Goal: Navigation & Orientation: Find specific page/section

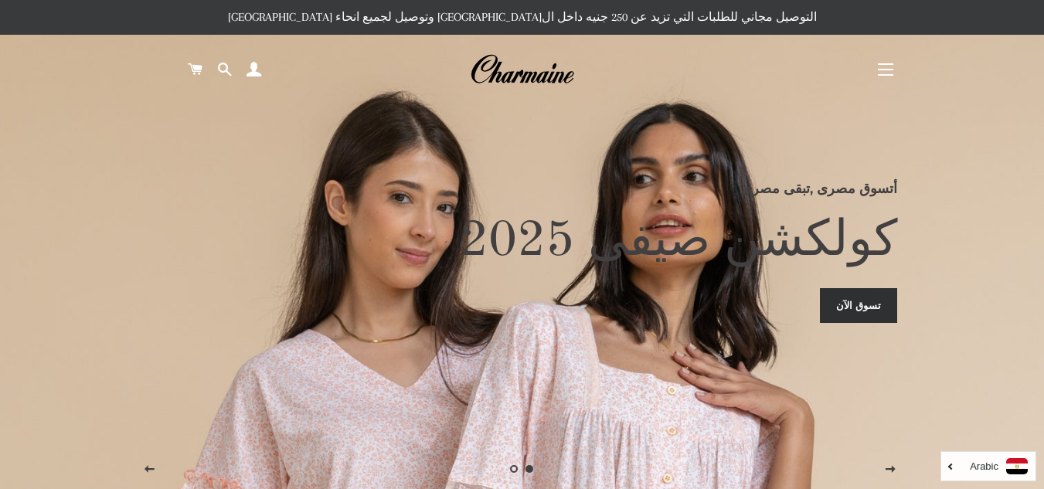
click at [895, 66] on button "التنقل في الموقع" at bounding box center [885, 69] width 39 height 39
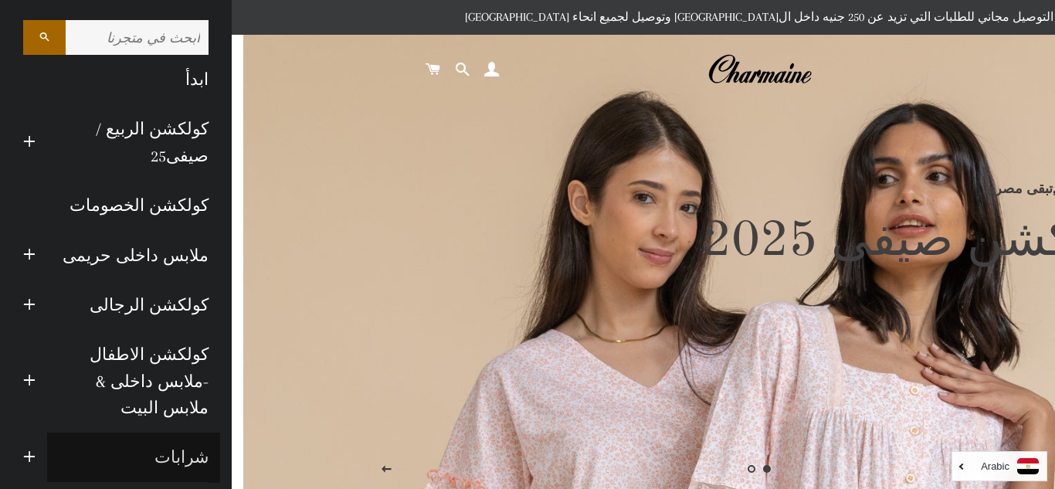
click at [157, 433] on link "شرابات" at bounding box center [133, 457] width 173 height 49
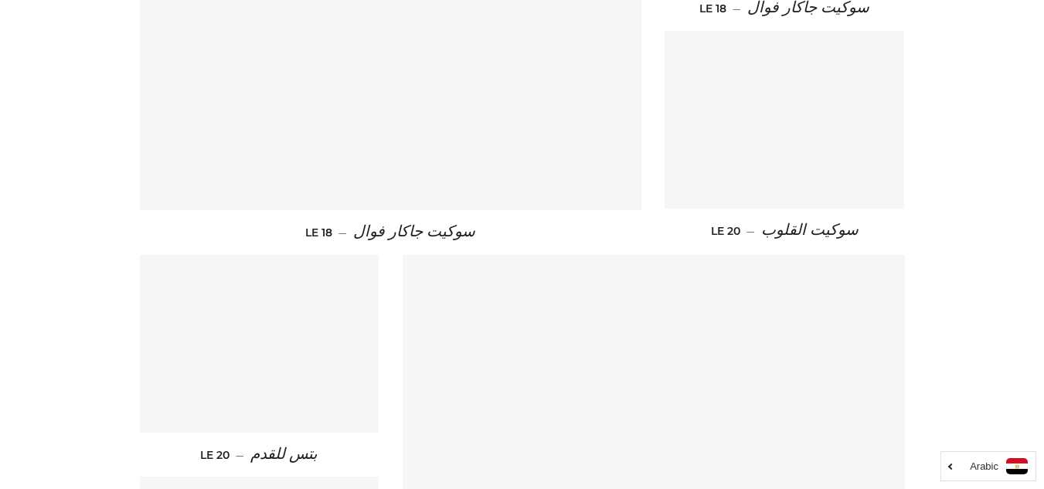
scroll to position [2085, 0]
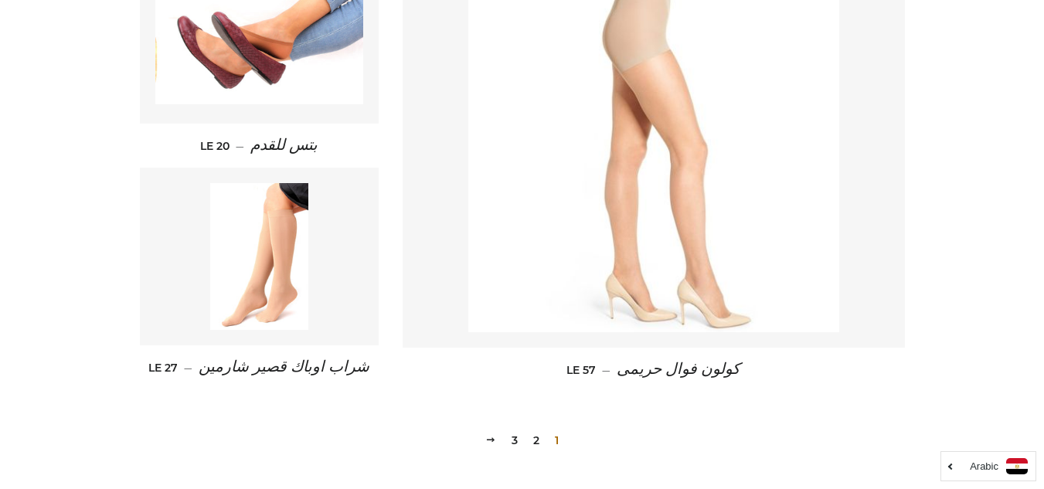
click at [535, 443] on link "2" at bounding box center [536, 440] width 19 height 23
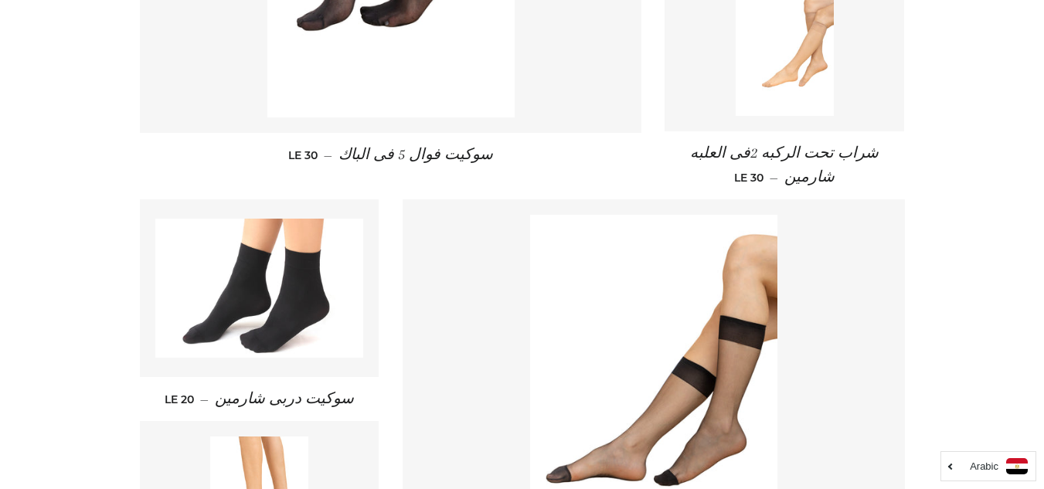
scroll to position [2311, 0]
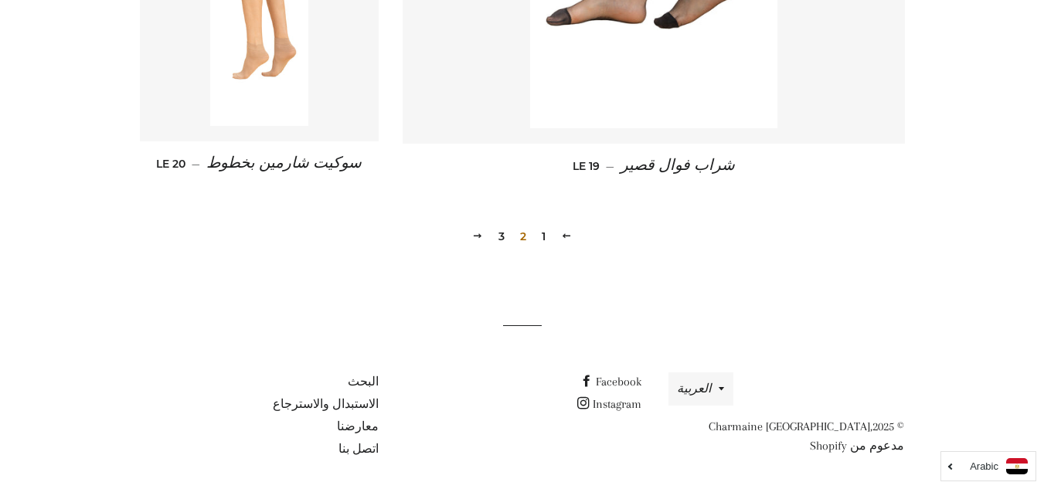
click at [501, 230] on link "3" at bounding box center [501, 236] width 19 height 23
